Goal: Contribute content: Add original content to the website for others to see

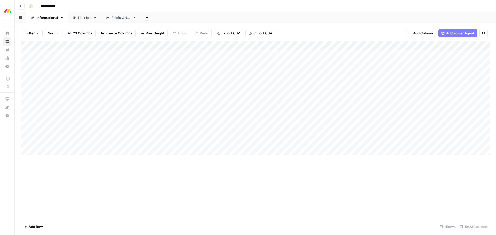
click at [50, 150] on div "Add Column" at bounding box center [255, 98] width 469 height 114
click at [44, 150] on div "Add Column" at bounding box center [255, 102] width 469 height 123
click at [51, 150] on div "Add Column" at bounding box center [255, 102] width 469 height 123
type textarea "*********"
click at [83, 178] on div "Add Column" at bounding box center [255, 129] width 469 height 176
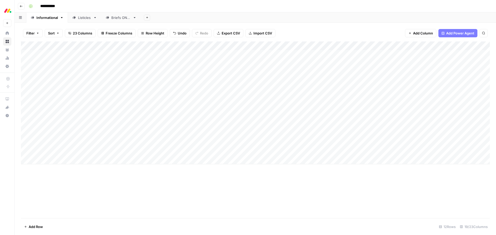
click at [100, 194] on div "Add Column" at bounding box center [255, 129] width 469 height 176
click at [101, 151] on div "Add Column" at bounding box center [255, 102] width 469 height 123
click at [95, 151] on div "Add Column" at bounding box center [255, 102] width 469 height 123
click at [97, 172] on button "CRM" at bounding box center [100, 171] width 12 height 6
click at [49, 188] on div "Add Column" at bounding box center [255, 129] width 469 height 176
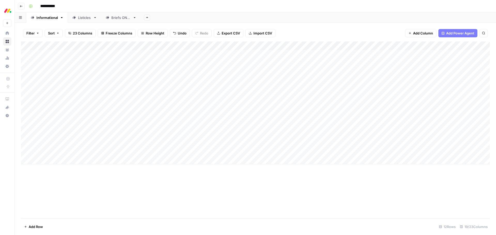
click at [211, 152] on div "Add Column" at bounding box center [255, 102] width 469 height 123
click at [236, 150] on div "Add Column" at bounding box center [255, 102] width 469 height 123
click at [221, 151] on div at bounding box center [235, 151] width 59 height 10
click at [229, 150] on div at bounding box center [235, 151] width 59 height 10
click at [210, 151] on div at bounding box center [235, 151] width 59 height 10
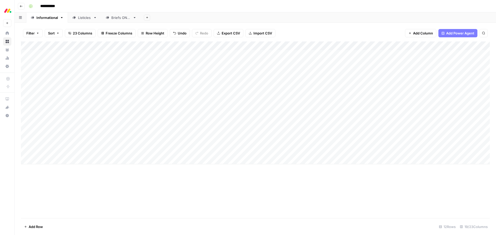
click at [248, 153] on div at bounding box center [235, 151] width 59 height 10
click at [240, 151] on div at bounding box center [235, 151] width 59 height 10
click at [226, 188] on div "Add Column" at bounding box center [255, 129] width 469 height 176
click at [259, 150] on div "Add Column" at bounding box center [255, 102] width 469 height 123
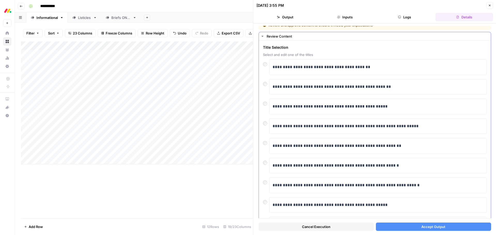
scroll to position [18, 0]
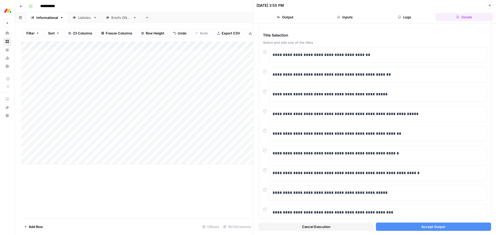
click at [414, 225] on button "Accept Output" at bounding box center [433, 226] width 115 height 8
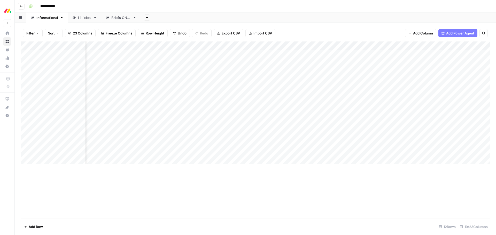
scroll to position [0, 111]
click at [421, 64] on div "Add Column" at bounding box center [255, 102] width 469 height 123
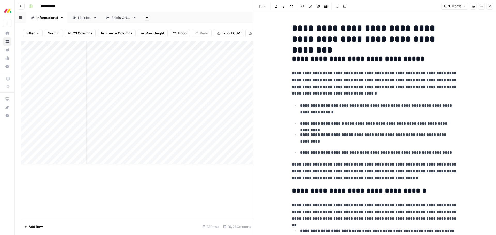
click at [327, 82] on p "**********" at bounding box center [374, 83] width 165 height 27
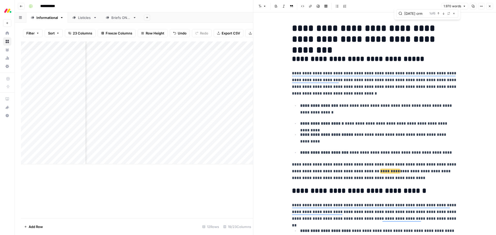
type input "[DATE] crm"
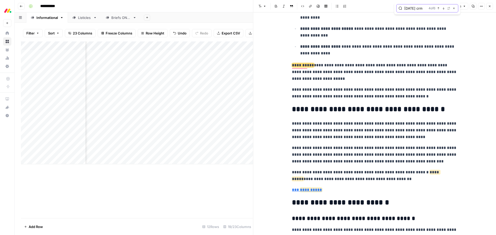
click at [453, 9] on icon "button" at bounding box center [454, 8] width 3 height 3
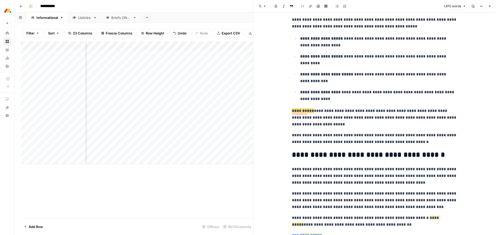
click at [337, 156] on h2 "**********" at bounding box center [374, 154] width 165 height 8
click at [360, 156] on h2 "**********" at bounding box center [374, 154] width 165 height 8
drag, startPoint x: 420, startPoint y: 142, endPoint x: 292, endPoint y: 143, distance: 128.2
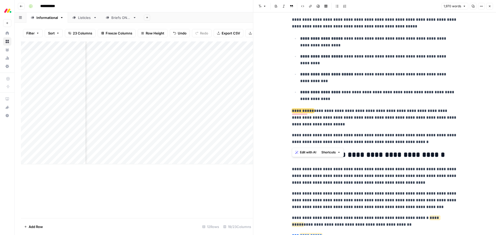
click at [292, 143] on p "**********" at bounding box center [374, 138] width 165 height 13
click at [406, 141] on p "**********" at bounding box center [374, 138] width 165 height 13
click at [380, 156] on h2 "**********" at bounding box center [374, 154] width 165 height 8
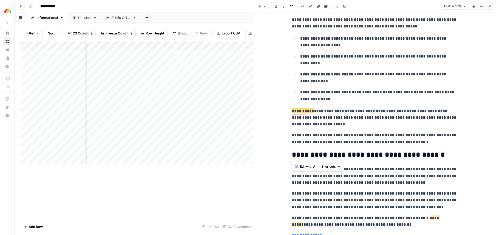
click at [307, 167] on span "Edit with AI" at bounding box center [308, 166] width 16 height 5
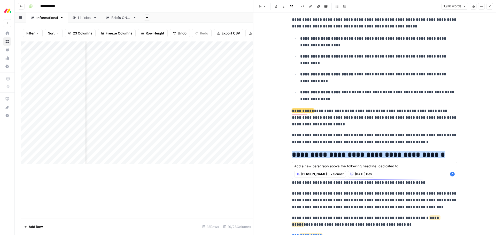
click at [403, 166] on textarea "Add a new paragraph above the following headline, dedicated to" at bounding box center [374, 165] width 161 height 5
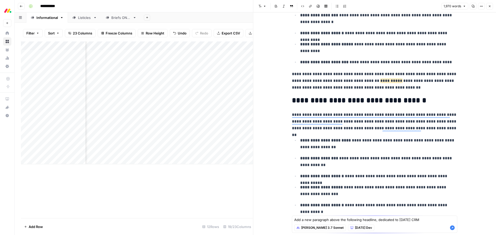
scroll to position [311, 0]
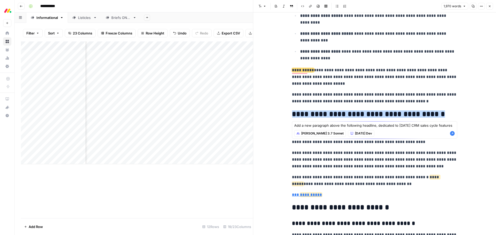
drag, startPoint x: 439, startPoint y: 124, endPoint x: 441, endPoint y: 131, distance: 7.8
click at [439, 124] on textarea "Add a new paragraph above the following headline, dedicated to [DATE] CRM sales…" at bounding box center [374, 125] width 161 height 5
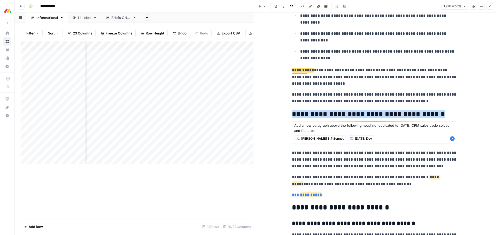
click at [334, 130] on textarea "Add a new paragraph above the following headline, dedicated to [DATE] CRM sales…" at bounding box center [374, 128] width 161 height 10
type textarea "Add a new paragraph above the following headline, dedicated to [DATE] CRM sales…"
click at [452, 138] on icon "button" at bounding box center [452, 138] width 5 height 5
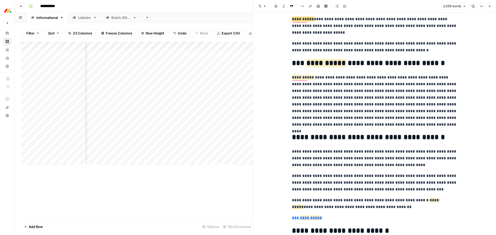
scroll to position [1975, 0]
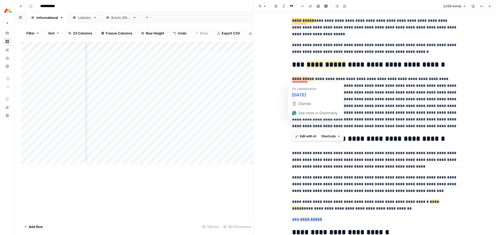
drag, startPoint x: 432, startPoint y: 125, endPoint x: 291, endPoint y: 78, distance: 148.9
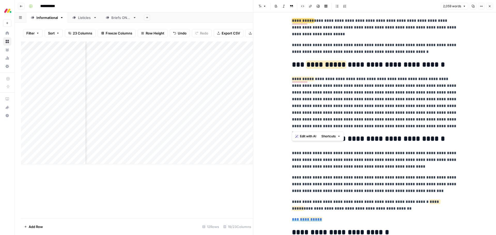
click at [307, 137] on span "Edit with AI" at bounding box center [308, 136] width 16 height 5
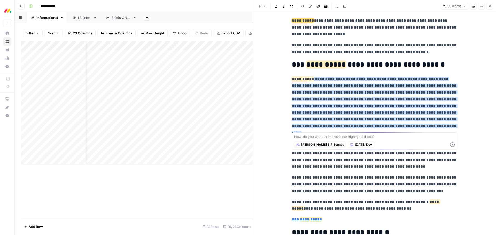
type textarea "a"
drag, startPoint x: 343, startPoint y: 135, endPoint x: 333, endPoint y: 136, distance: 9.9
click at [343, 135] on textarea "Combine bulet points" at bounding box center [374, 136] width 161 height 5
click at [330, 136] on textarea "Combine bulet points" at bounding box center [374, 136] width 161 height 5
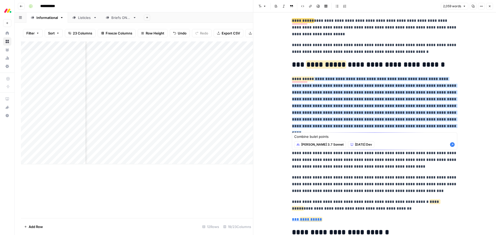
click at [312, 136] on textarea "Combine bulet points" at bounding box center [374, 136] width 161 height 5
click at [329, 137] on textarea "Combine bulet points" at bounding box center [374, 136] width 161 height 5
click at [333, 137] on textarea "Combine bulet points" at bounding box center [374, 136] width 161 height 5
type textarea "Combine bulet points"
click at [452, 145] on icon "button" at bounding box center [452, 144] width 5 height 5
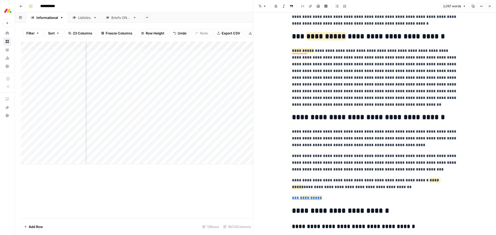
scroll to position [1966, 0]
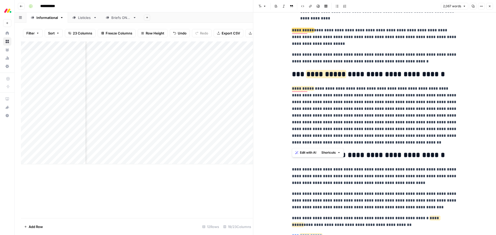
drag, startPoint x: 366, startPoint y: 143, endPoint x: 286, endPoint y: 91, distance: 95.3
click at [307, 153] on span "Edit with AI" at bounding box center [308, 152] width 16 height 5
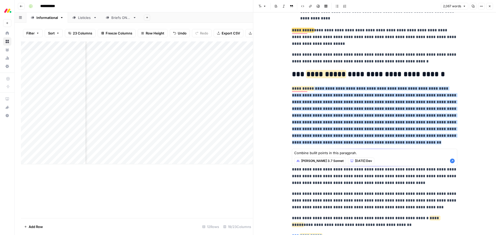
click at [344, 153] on textarea "Combine bullit points in this paragprah." at bounding box center [374, 152] width 161 height 5
click at [343, 153] on textarea "Combine bullit points in this paragprah." at bounding box center [374, 152] width 161 height 5
drag, startPoint x: 323, startPoint y: 153, endPoint x: 316, endPoint y: 153, distance: 6.5
click at [322, 153] on textarea "Combine bullit points in this paragraph." at bounding box center [374, 152] width 161 height 5
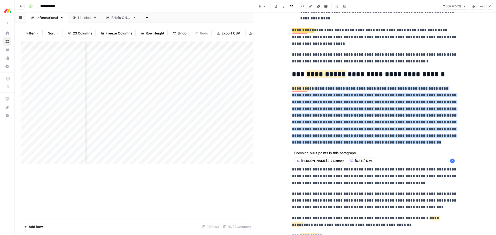
click at [315, 153] on textarea "Combine bullit points in this paragraph." at bounding box center [374, 152] width 161 height 5
click at [313, 153] on textarea "Combine bullit points in this paragraph." at bounding box center [374, 152] width 161 height 5
click at [313, 152] on textarea "Combine bulet points in this paragraph." at bounding box center [374, 152] width 161 height 5
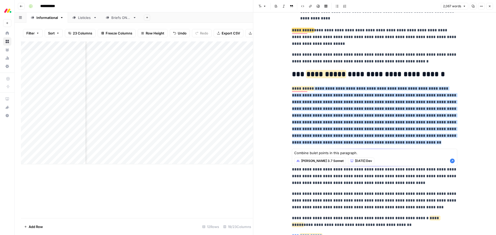
click at [325, 153] on textarea "Combine bulet points in this paragraph." at bounding box center [374, 152] width 161 height 5
drag, startPoint x: 328, startPoint y: 152, endPoint x: 312, endPoint y: 151, distance: 16.3
click at [310, 150] on textarea "Combine bulet points in this paragraph." at bounding box center [374, 152] width 161 height 5
drag, startPoint x: 318, startPoint y: 151, endPoint x: 315, endPoint y: 152, distance: 3.1
click at [318, 151] on textarea "Combine bulet points in this paragraph." at bounding box center [374, 152] width 161 height 5
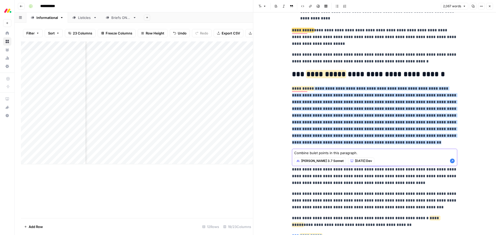
click at [315, 152] on textarea "Combine bulet points in this paragraph." at bounding box center [374, 152] width 161 height 5
click at [313, 152] on textarea "Combine bulet points in this paragraph." at bounding box center [374, 152] width 161 height 5
paste textarea "let points"
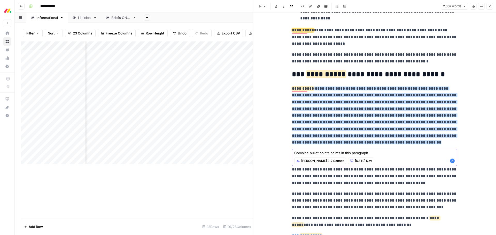
click at [337, 153] on textarea "Combine bullet points points in this paragraph." at bounding box center [374, 152] width 161 height 5
click at [367, 153] on textarea "Combine bullet points in this paragraph." at bounding box center [374, 152] width 161 height 5
type textarea "Combine bullet points in this paragraph."
click at [454, 161] on icon "button" at bounding box center [452, 160] width 5 height 5
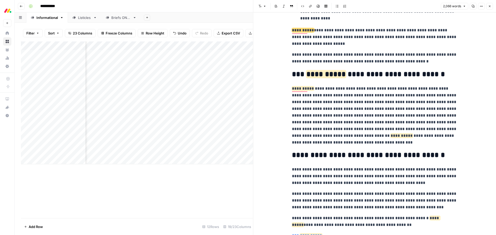
scroll to position [1951, 0]
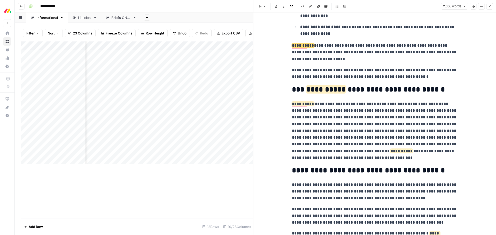
drag, startPoint x: 358, startPoint y: 150, endPoint x: 371, endPoint y: 157, distance: 14.2
click at [391, 150] on span "**********" at bounding box center [402, 151] width 22 height 4
drag, startPoint x: 364, startPoint y: 150, endPoint x: 295, endPoint y: 118, distance: 76.1
click at [307, 168] on span "Edit with AI" at bounding box center [308, 167] width 16 height 5
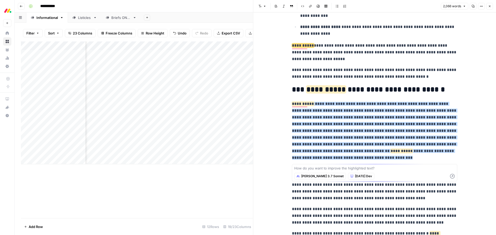
click at [306, 167] on textarea at bounding box center [374, 167] width 161 height 5
type textarea "Please use bullet points in this paragraph to make it easier to read."
click at [453, 177] on icon "button" at bounding box center [452, 175] width 5 height 5
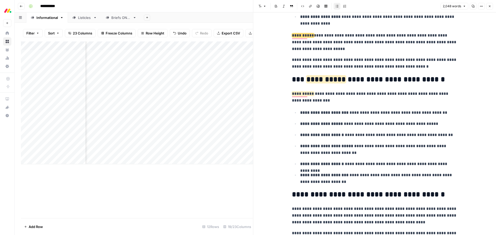
scroll to position [1963, 0]
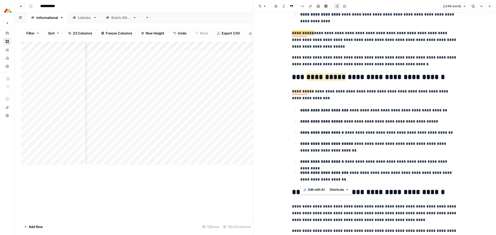
drag, startPoint x: 359, startPoint y: 179, endPoint x: 289, endPoint y: 111, distance: 97.6
click at [289, 111] on div "**********" at bounding box center [375, 123] width 243 height 222
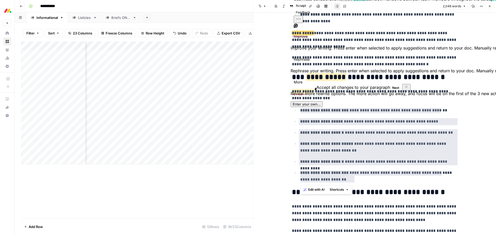
click at [313, 189] on span "Edit with AI" at bounding box center [316, 189] width 16 height 5
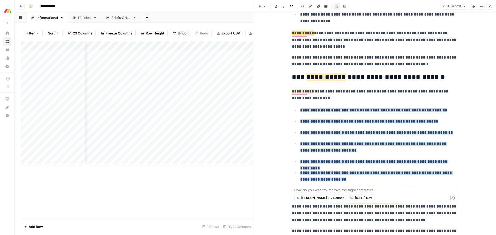
click at [308, 190] on textarea at bounding box center [374, 189] width 161 height 5
type textarea "Extend this part. Give more info for each item."
click at [453, 195] on icon "button" at bounding box center [452, 197] width 5 height 5
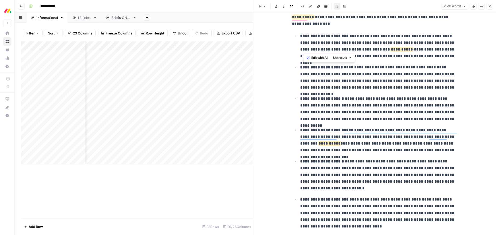
scroll to position [2004, 0]
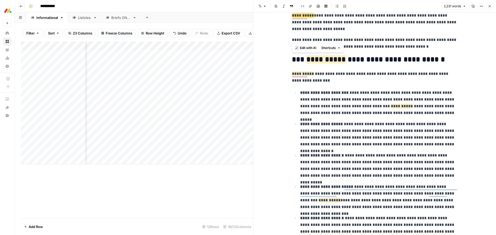
drag, startPoint x: 391, startPoint y: 140, endPoint x: 298, endPoint y: 62, distance: 122.0
copy p "To enrich screen reader interactions, please activate Accessibility in Grammarl…"
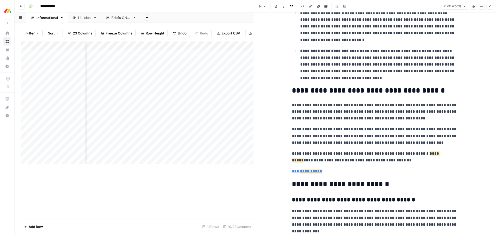
scroll to position [2138, 0]
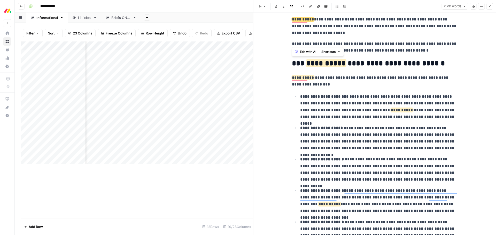
click at [346, 63] on span "**********" at bounding box center [326, 62] width 39 height 7
copy span "***"
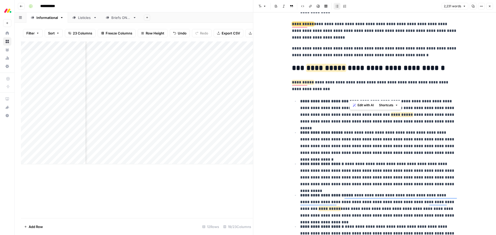
scroll to position [1972, 0]
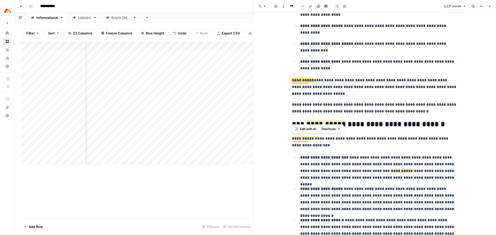
drag, startPoint x: 393, startPoint y: 167, endPoint x: 291, endPoint y: 138, distance: 105.3
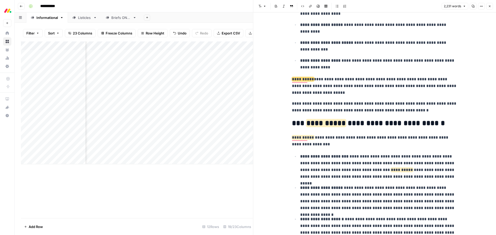
scroll to position [1925, 0]
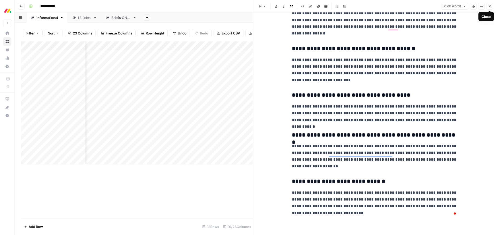
click at [490, 6] on icon "button" at bounding box center [489, 6] width 3 height 3
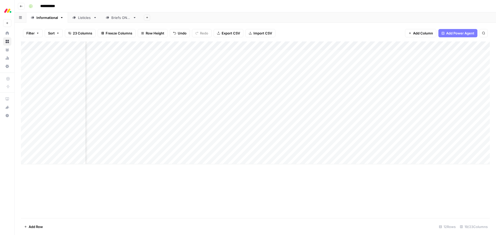
click at [377, 179] on div "Add Column" at bounding box center [255, 129] width 469 height 176
click at [422, 63] on div "Add Column" at bounding box center [255, 102] width 469 height 123
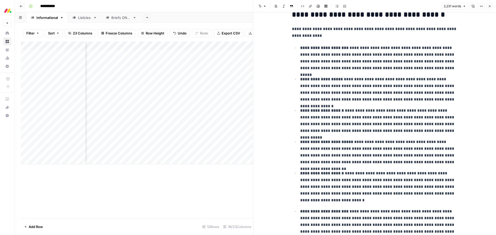
click at [488, 7] on icon "button" at bounding box center [489, 6] width 3 height 3
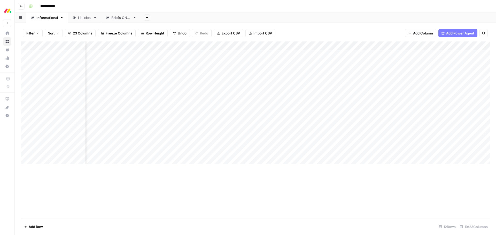
click at [260, 186] on div "Add Column" at bounding box center [255, 129] width 469 height 176
click at [250, 150] on div "Add Column" at bounding box center [255, 102] width 469 height 123
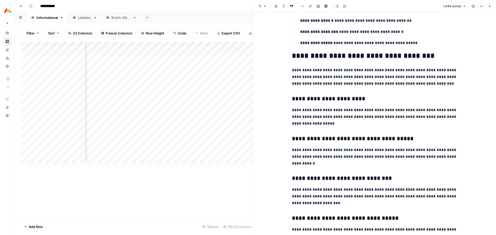
scroll to position [265, 0]
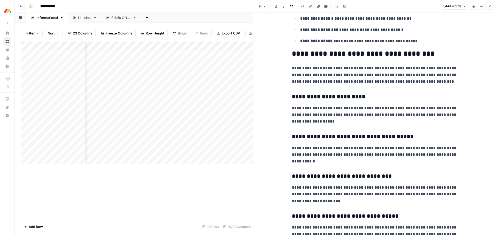
click at [319, 74] on p "**********" at bounding box center [374, 75] width 165 height 20
click at [324, 72] on p "**********" at bounding box center [374, 75] width 165 height 20
type input "r"
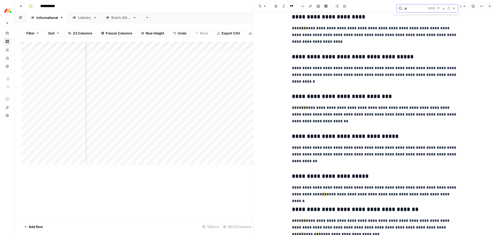
scroll to position [370, 0]
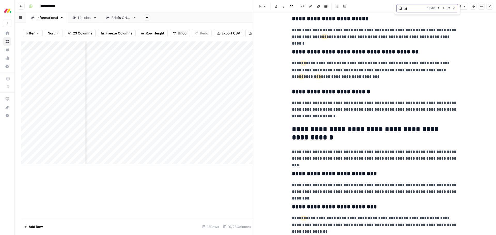
click at [405, 7] on input "ai" at bounding box center [415, 8] width 21 height 5
click at [405, 8] on input "ai" at bounding box center [416, 8] width 23 height 5
type input "ai"
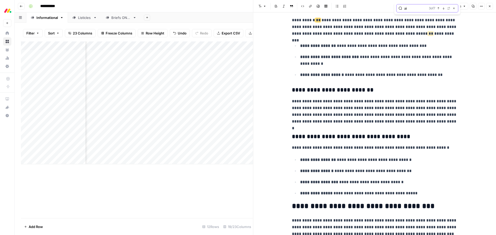
click at [412, 10] on input "ai" at bounding box center [416, 8] width 22 height 5
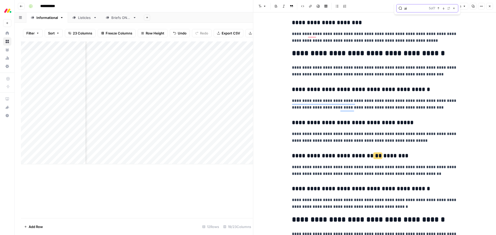
click at [455, 8] on icon "button" at bounding box center [454, 8] width 3 height 3
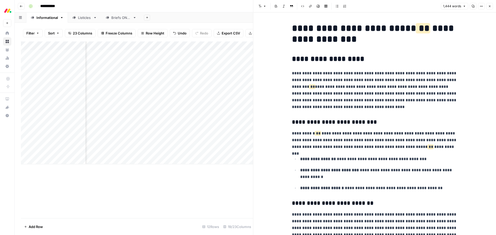
click at [416, 7] on div "Font style Bold Italic Block quote Code block Link Image Insert Table Bulleted …" at bounding box center [348, 6] width 183 height 7
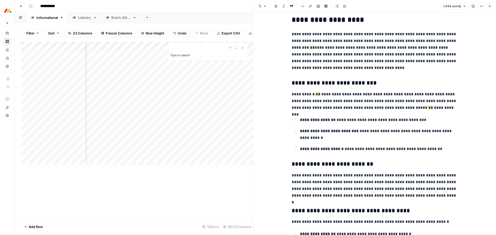
drag, startPoint x: 236, startPoint y: 16, endPoint x: 239, endPoint y: 15, distance: 3.1
click at [239, 15] on div "Add Sheet" at bounding box center [319, 17] width 356 height 10
drag, startPoint x: 399, startPoint y: 12, endPoint x: 403, endPoint y: 16, distance: 5.3
click at [399, 12] on header "Font style Bold Italic Block quote Code block Link Image Insert Table Bulleted …" at bounding box center [375, 6] width 243 height 12
click at [403, 18] on h2 "**********" at bounding box center [374, 20] width 165 height 8
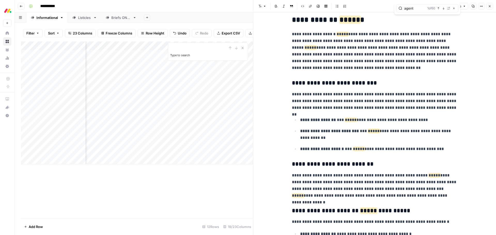
type input "agent"
drag, startPoint x: 439, startPoint y: 148, endPoint x: 288, endPoint y: 96, distance: 159.8
click at [288, 96] on div "**********" at bounding box center [375, 123] width 243 height 222
click at [310, 159] on span "Edit with AI" at bounding box center [308, 158] width 16 height 5
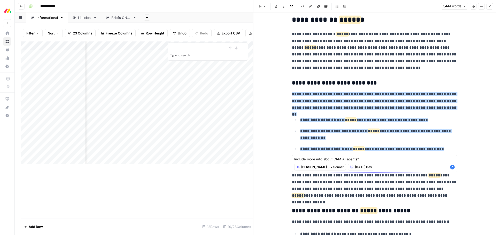
click at [334, 158] on textarea "Include more info about CRM AI agents"" at bounding box center [374, 158] width 161 height 5
click at [364, 159] on textarea "Include more info about "CRM AI agents"" at bounding box center [374, 158] width 161 height 5
type textarea "Include more info about "CRM AI agents""
click at [453, 167] on icon "button" at bounding box center [452, 166] width 5 height 5
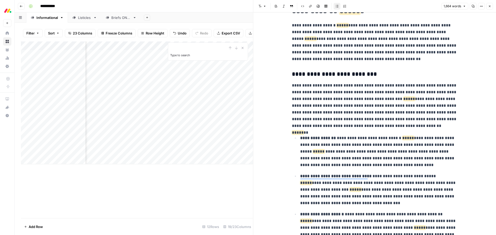
scroll to position [51, 0]
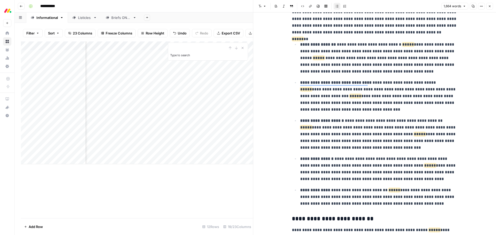
click at [366, 105] on p "**********" at bounding box center [378, 96] width 157 height 34
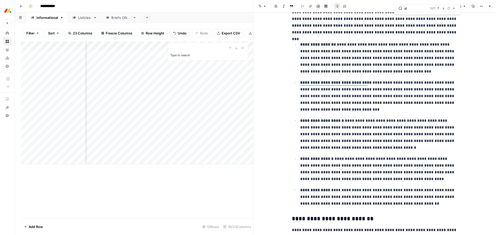
type input "a"
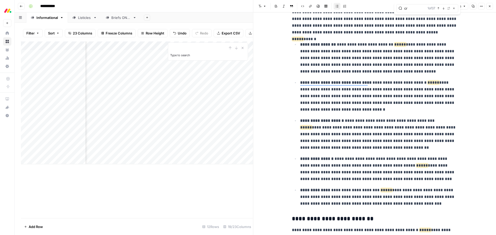
type input "c"
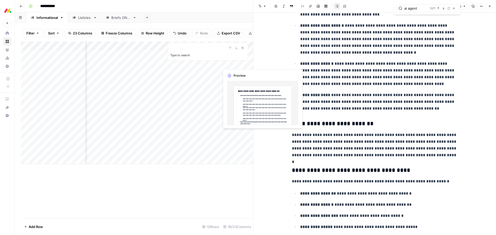
type input "ai agent"
click at [243, 47] on icon "Close Search" at bounding box center [243, 48] width 2 height 2
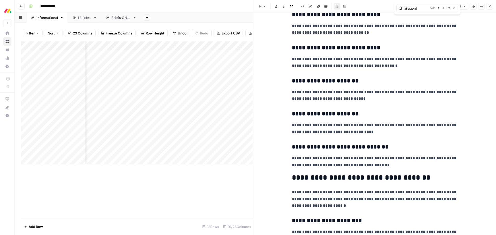
click at [300, 81] on h3 "**********" at bounding box center [374, 80] width 165 height 7
copy h3 "**********"
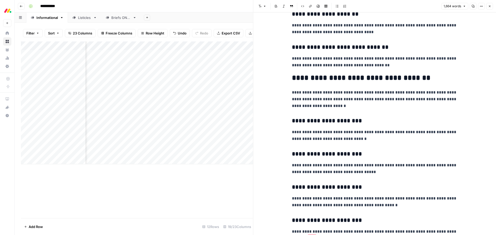
click at [345, 91] on p "**********" at bounding box center [374, 99] width 165 height 20
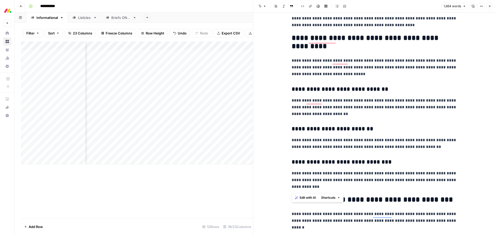
scroll to position [1847, 0]
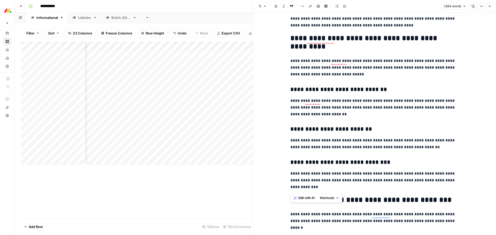
drag, startPoint x: 337, startPoint y: 180, endPoint x: 293, endPoint y: 42, distance: 145.1
copy div "**********"
click at [322, 74] on p "**********" at bounding box center [373, 67] width 165 height 20
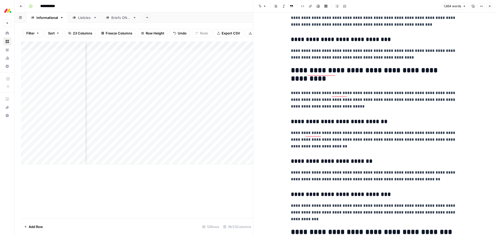
scroll to position [1814, 0]
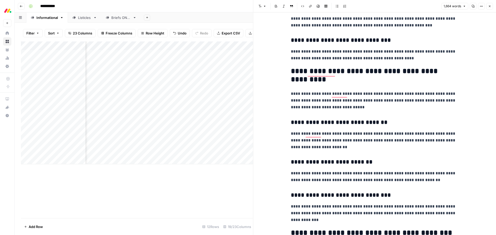
click at [490, 7] on icon "button" at bounding box center [489, 6] width 3 height 3
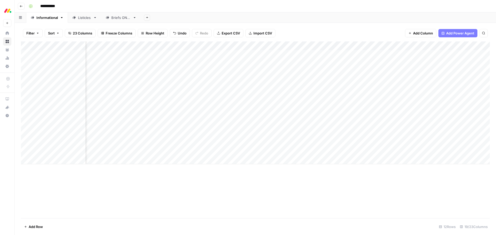
scroll to position [0, 152]
drag, startPoint x: 320, startPoint y: 186, endPoint x: 348, endPoint y: 175, distance: 29.5
click at [321, 186] on div "Add Column" at bounding box center [255, 129] width 469 height 176
click at [380, 151] on div "Add Column" at bounding box center [255, 102] width 469 height 123
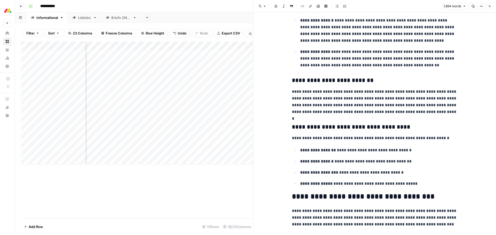
scroll to position [281, 0]
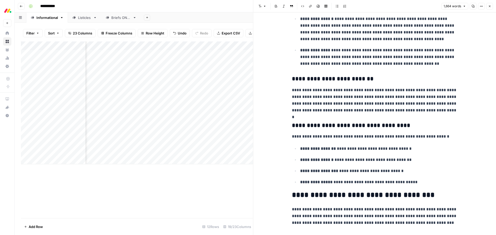
click at [490, 6] on icon "button" at bounding box center [490, 6] width 2 height 2
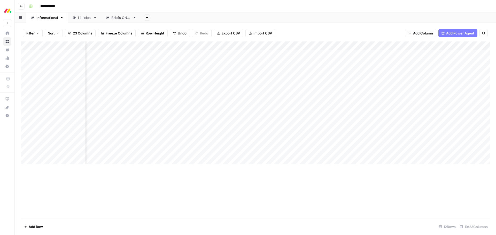
click at [388, 150] on div "Add Column" at bounding box center [255, 102] width 469 height 123
click at [387, 150] on div "Add Column" at bounding box center [255, 102] width 469 height 123
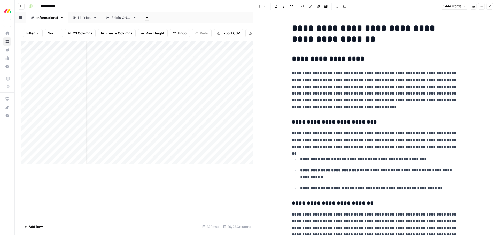
click at [491, 7] on icon "button" at bounding box center [489, 6] width 3 height 3
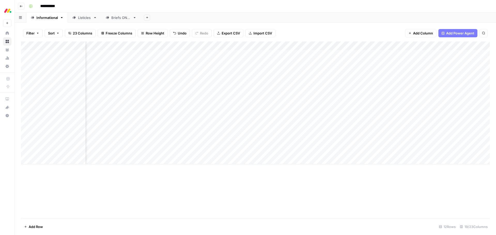
click at [403, 184] on div "Add Column" at bounding box center [255, 129] width 469 height 176
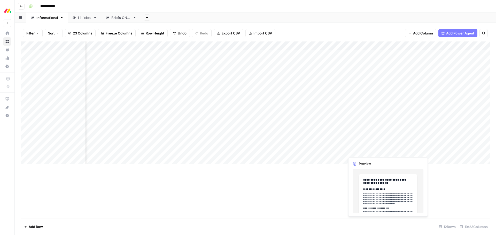
click at [387, 152] on div "Add Column" at bounding box center [255, 102] width 469 height 123
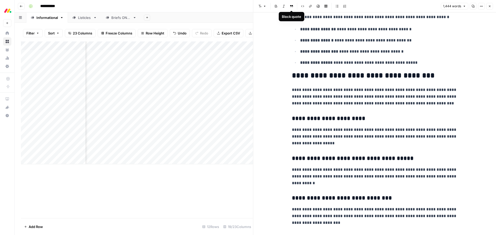
scroll to position [196, 0]
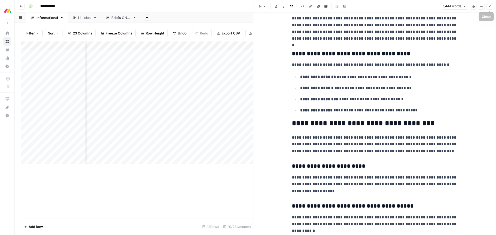
click at [489, 6] on icon "button" at bounding box center [489, 6] width 3 height 3
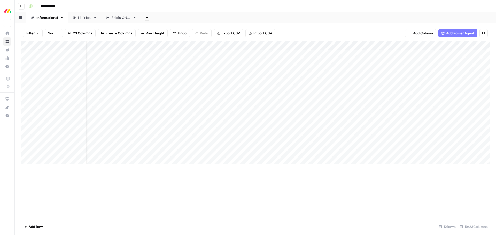
scroll to position [0, 152]
click at [288, 179] on div "Add Column" at bounding box center [255, 129] width 469 height 176
click at [399, 141] on div "Add Column" at bounding box center [255, 102] width 469 height 123
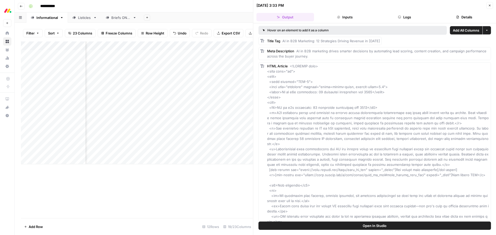
click at [493, 6] on button "Close" at bounding box center [490, 5] width 7 height 7
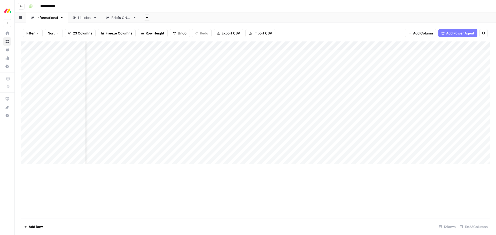
scroll to position [0, 29]
